Goal: Transaction & Acquisition: Subscribe to service/newsletter

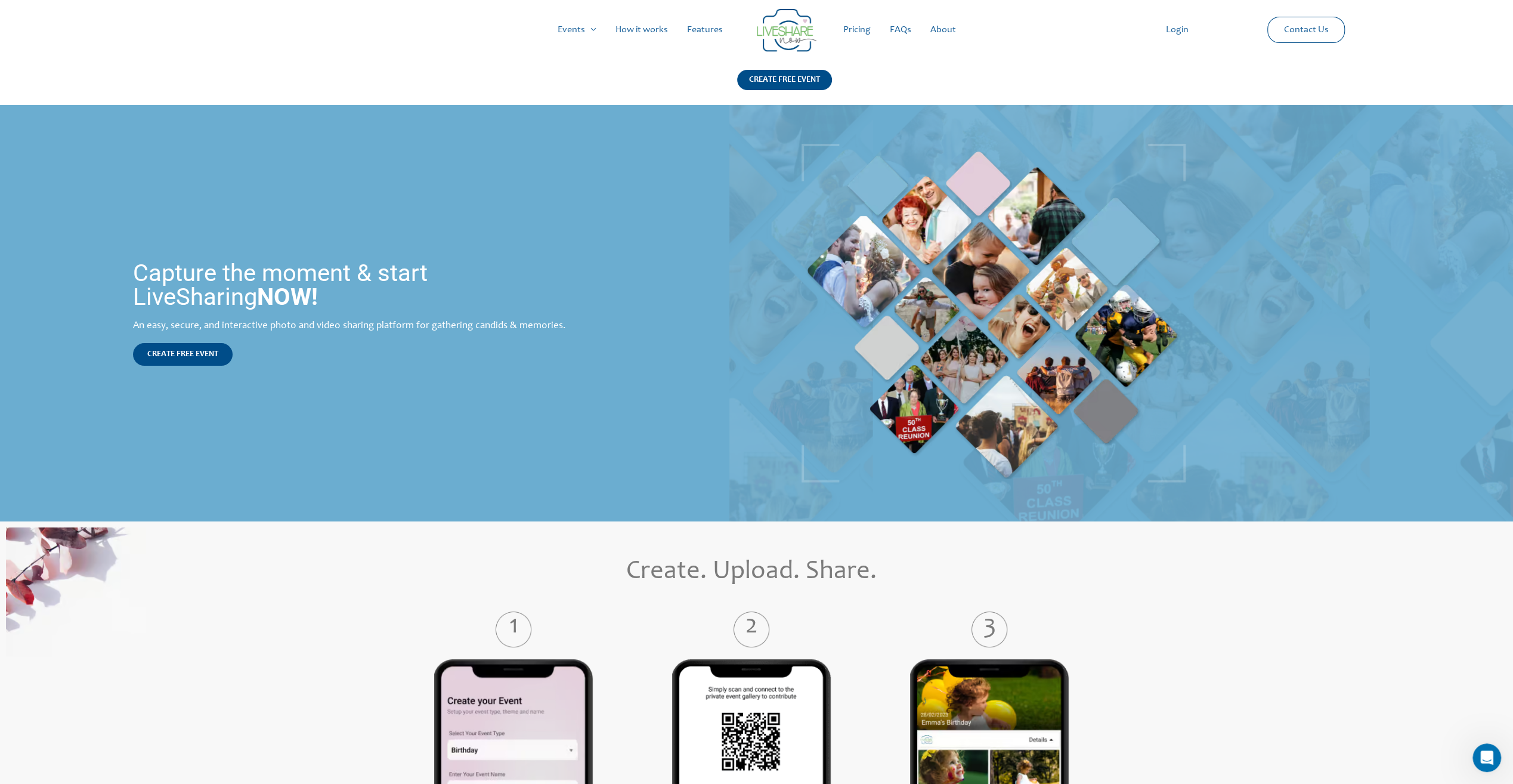
click at [863, 32] on link "Pricing" at bounding box center [857, 30] width 47 height 38
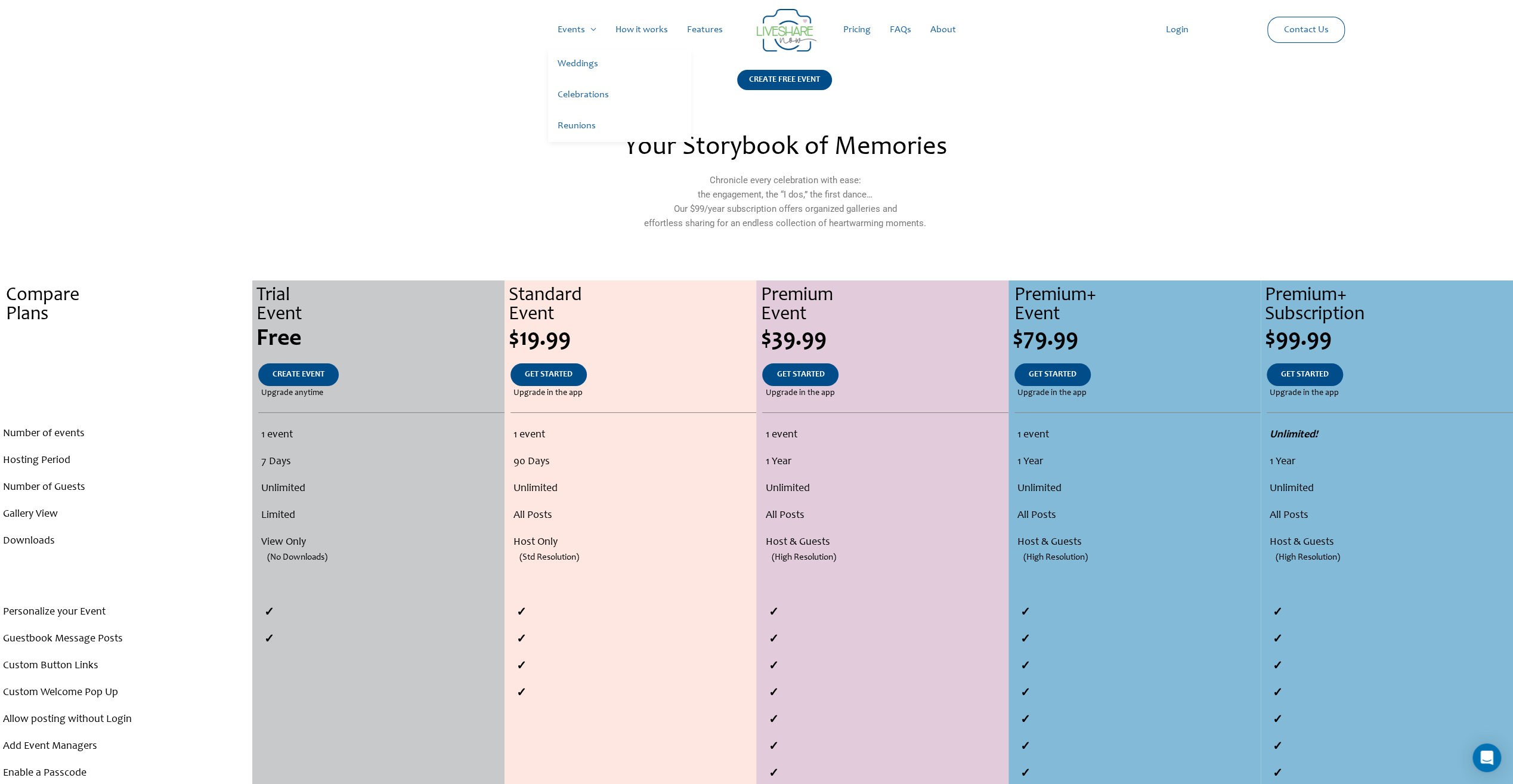
click at [580, 96] on link "Celebrations" at bounding box center [619, 95] width 143 height 31
